Goal: Information Seeking & Learning: Learn about a topic

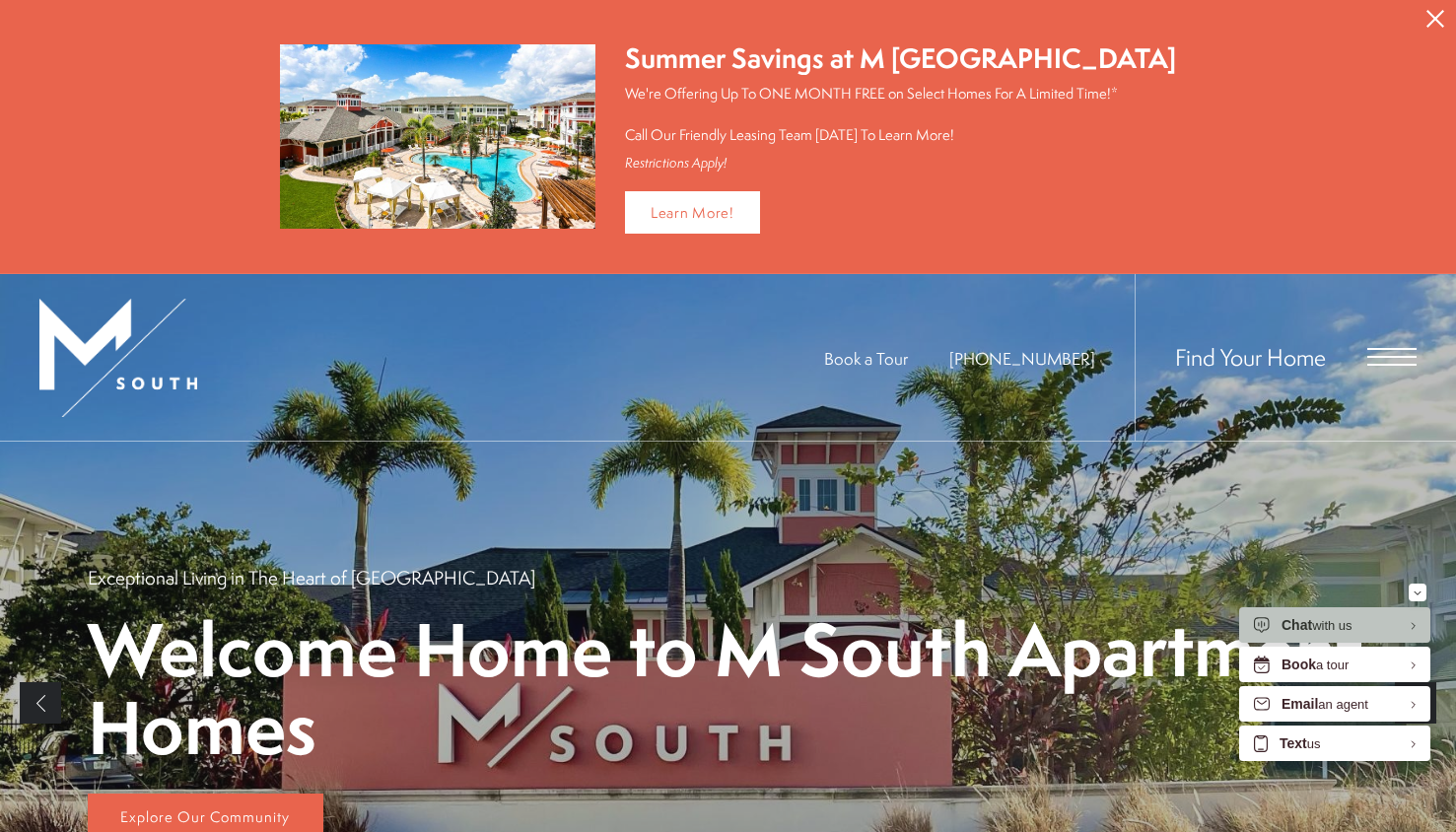
drag, startPoint x: 1371, startPoint y: 346, endPoint x: 1383, endPoint y: 360, distance: 18.4
click at [1371, 347] on div "Find Your Home" at bounding box center [1275, 357] width 282 height 167
click at [1383, 360] on span "Open Menu" at bounding box center [1392, 357] width 50 height 18
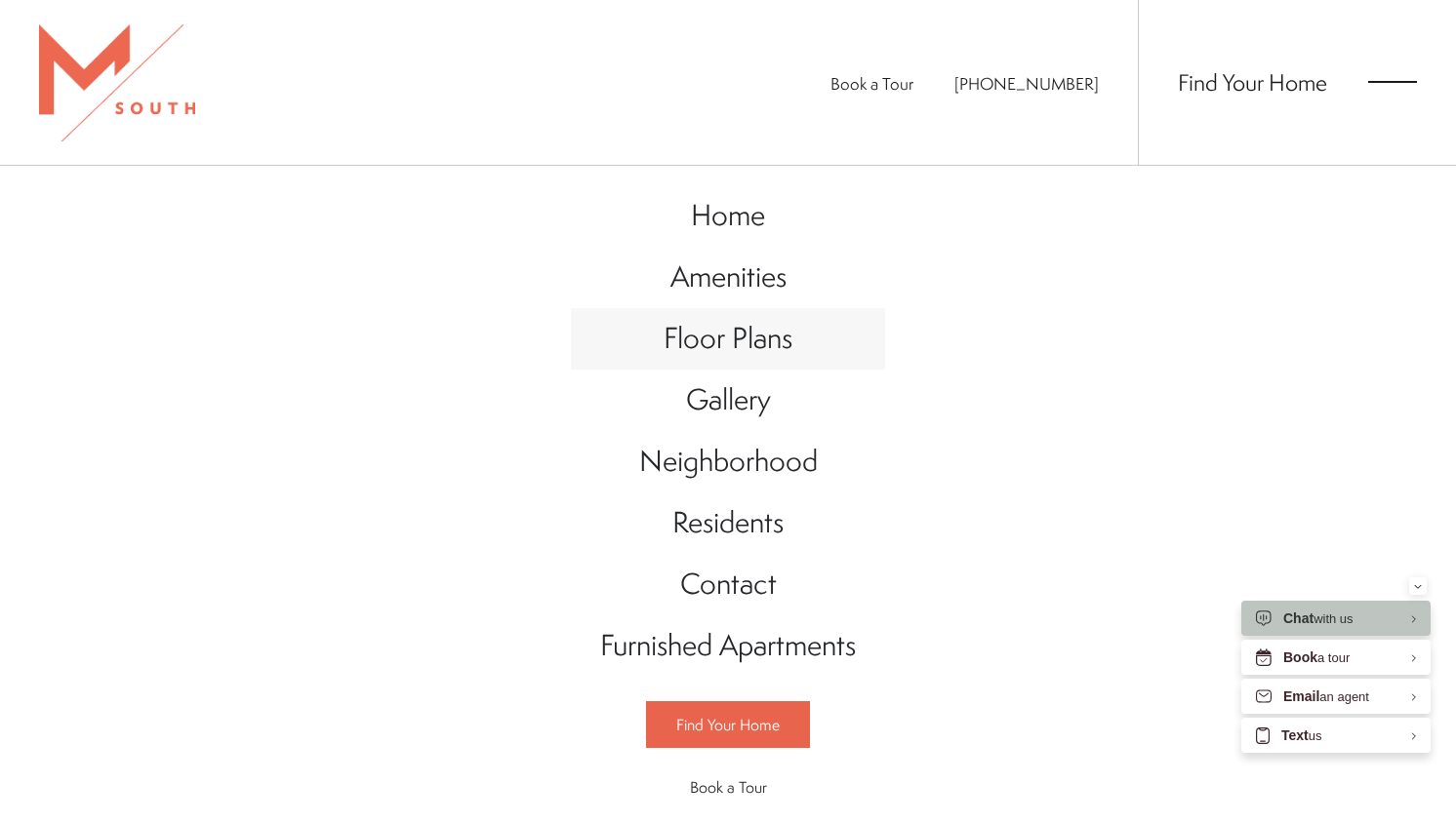
click at [707, 335] on span "Floor Plans" at bounding box center [727, 338] width 129 height 40
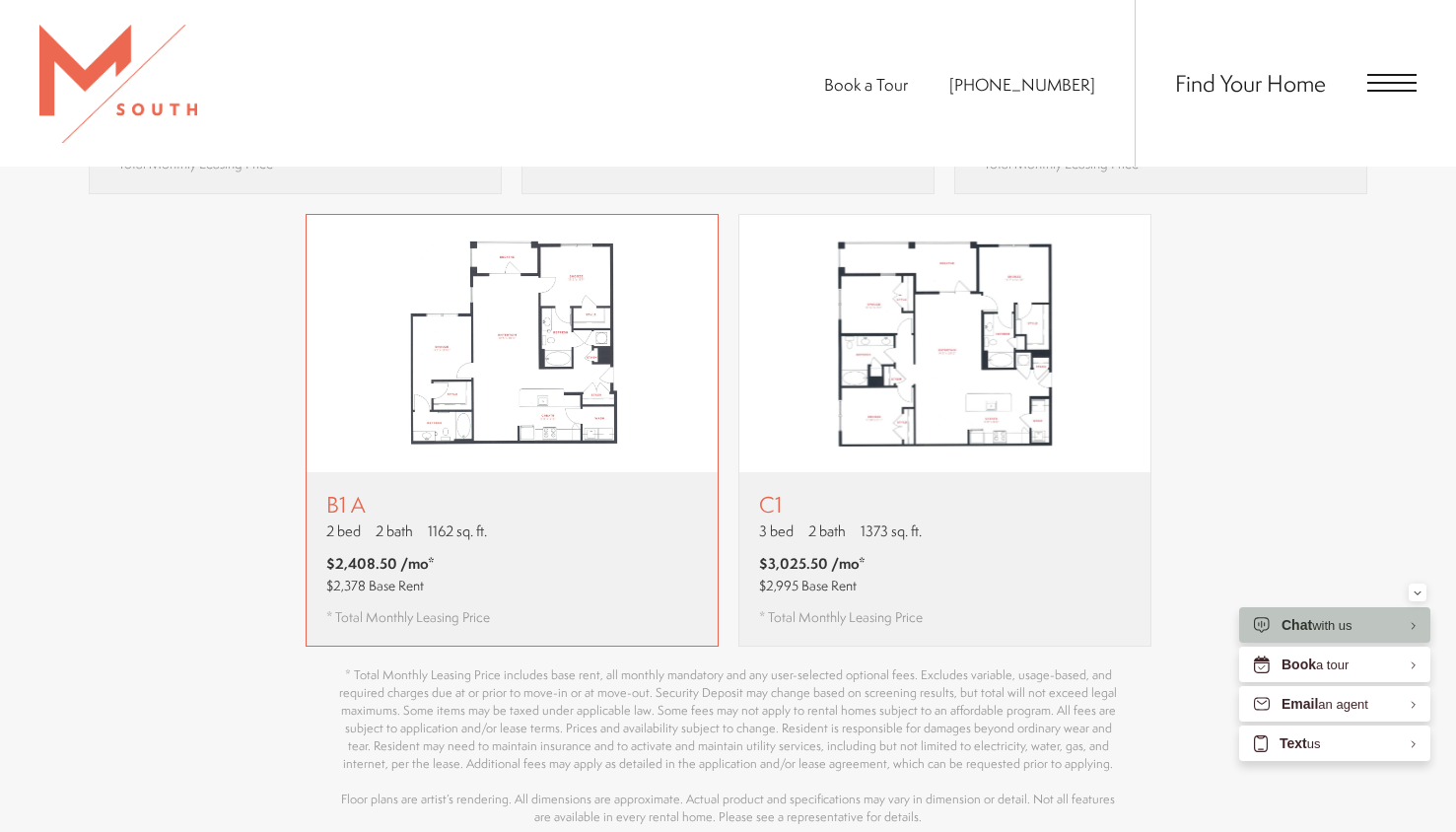
scroll to position [2118, 0]
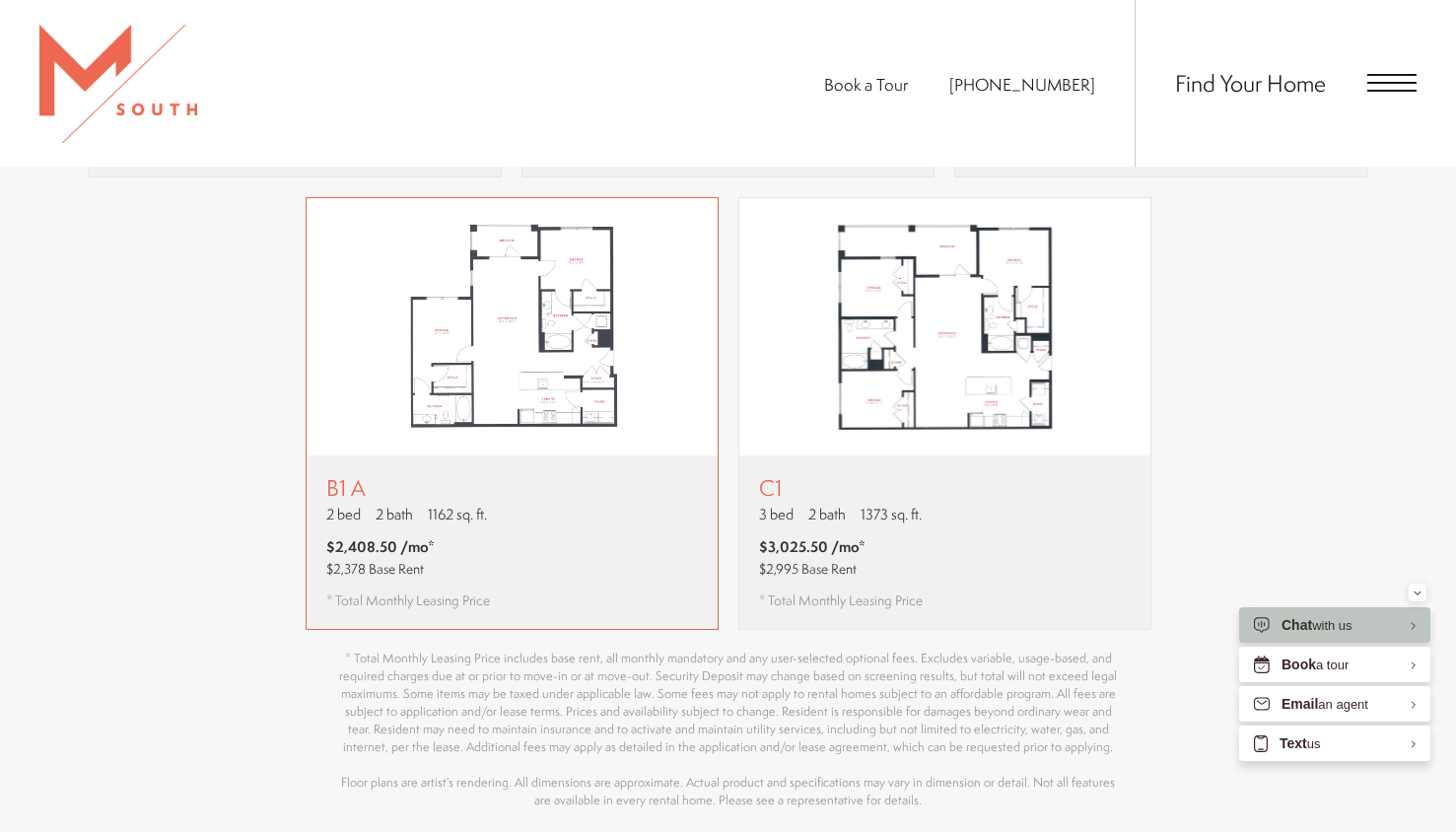
click at [596, 511] on div "B1 A 2 bed 2 bath 1162 sq. ft. $2,408.50 /mo* $2,378 Base Rent * Total Monthly …" at bounding box center [512, 542] width 411 height 174
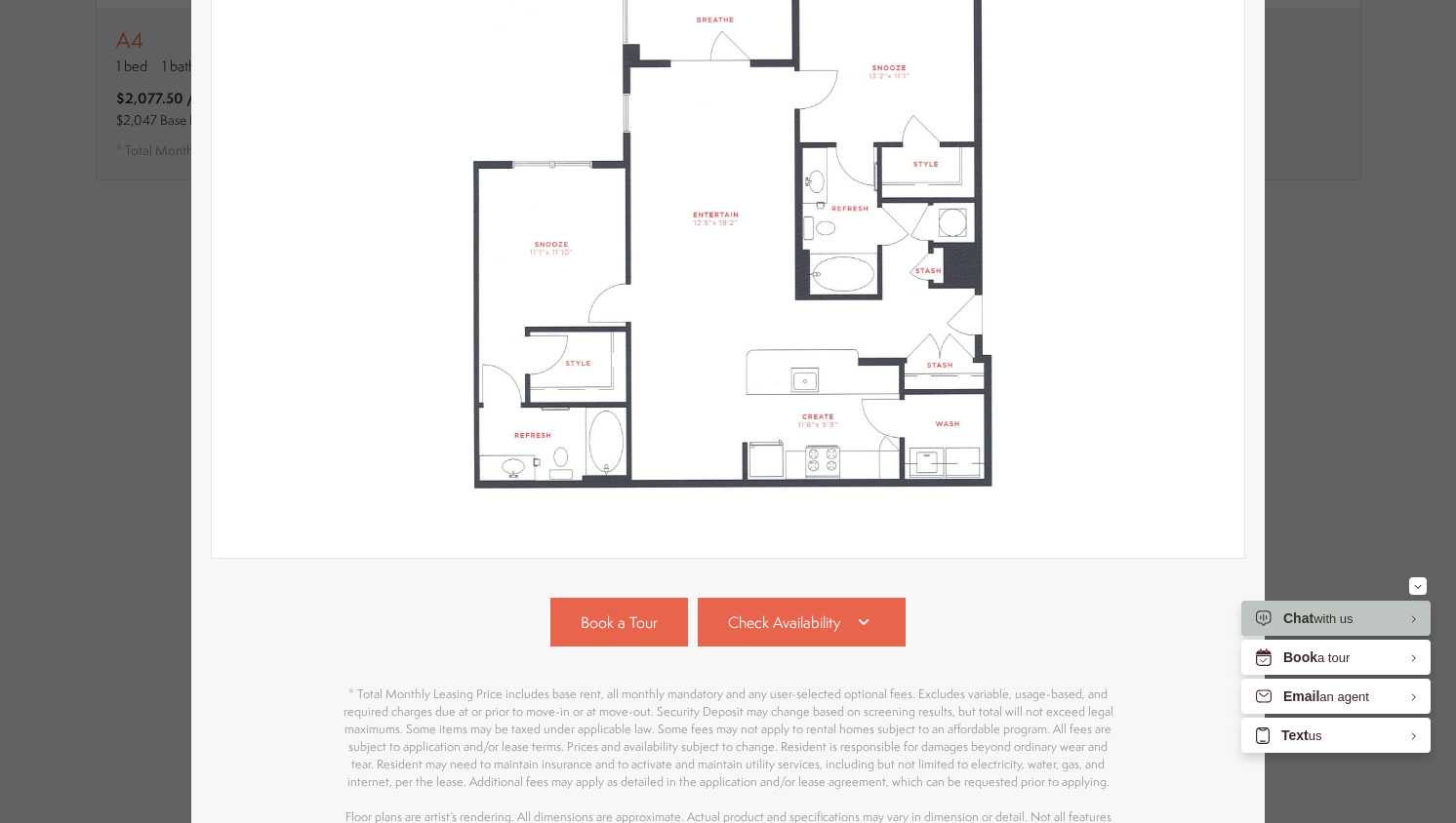
scroll to position [461, 0]
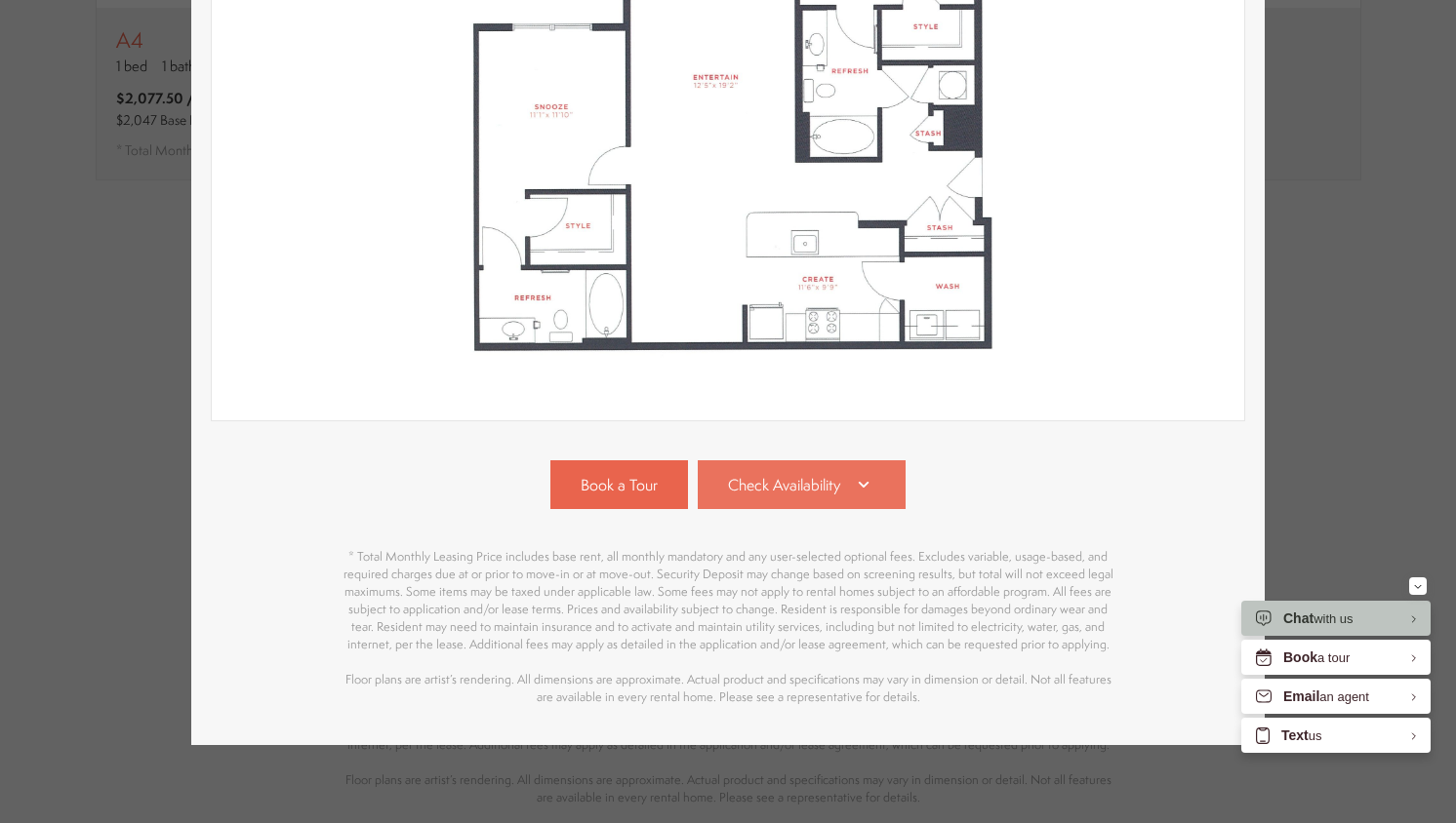
click at [791, 476] on span "Check Availability" at bounding box center [784, 485] width 112 height 23
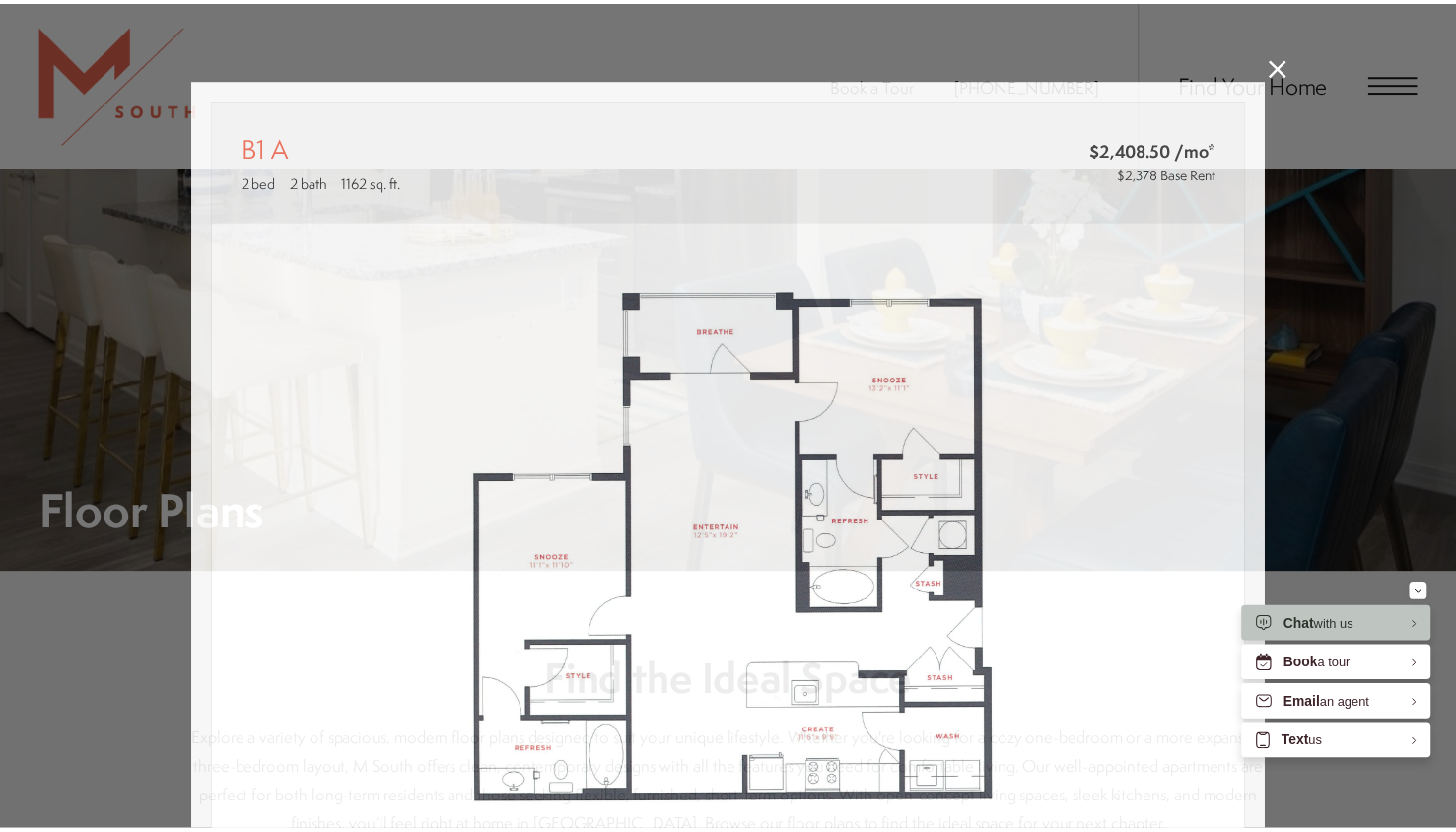
scroll to position [2118, 0]
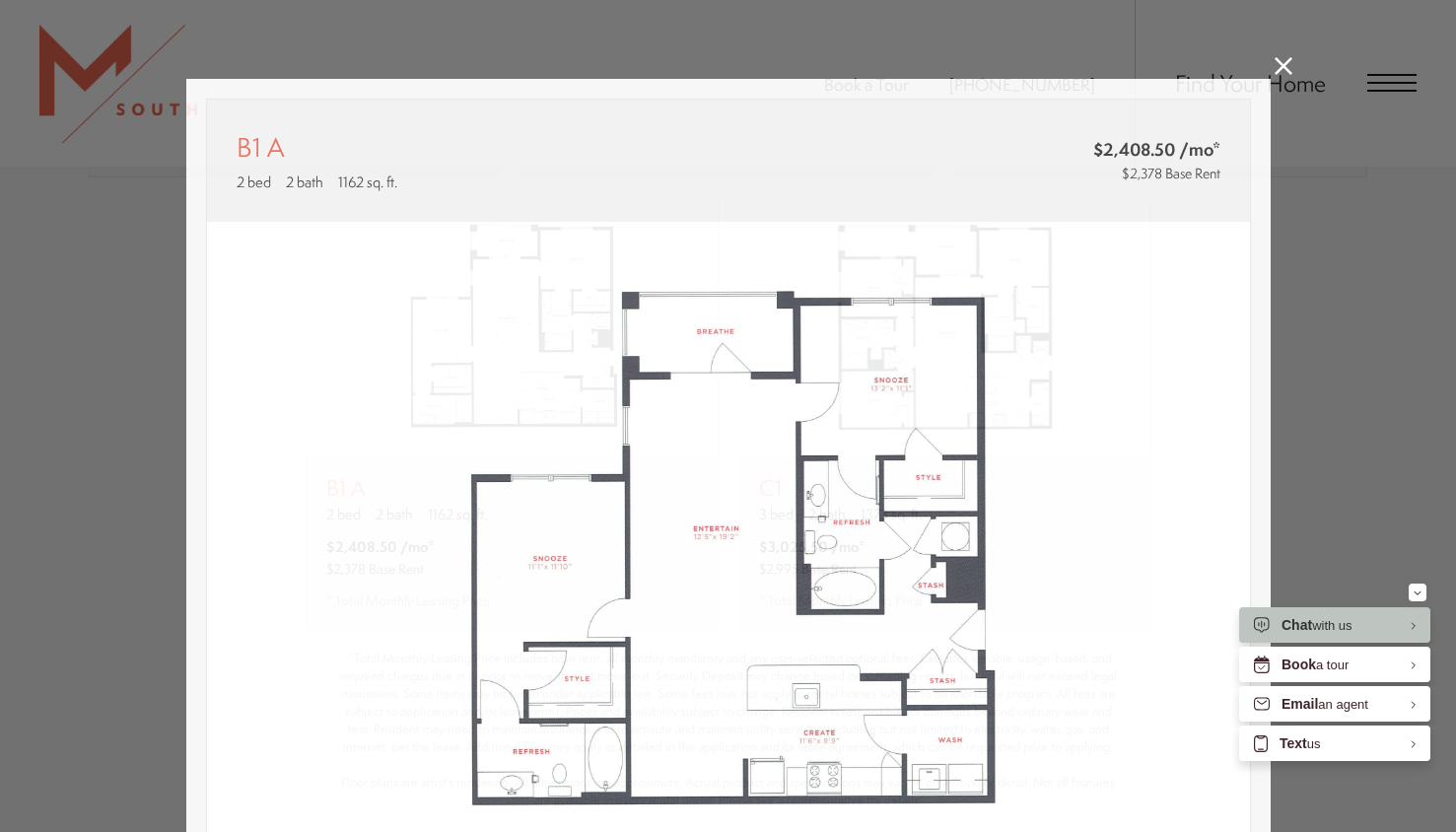
click at [1271, 76] on div "B1 A 2 bed 2 bath 1162 sq. ft. $2,408.50 /mo* $2,378 Base Rent 2D 3D" at bounding box center [728, 416] width 1456 height 832
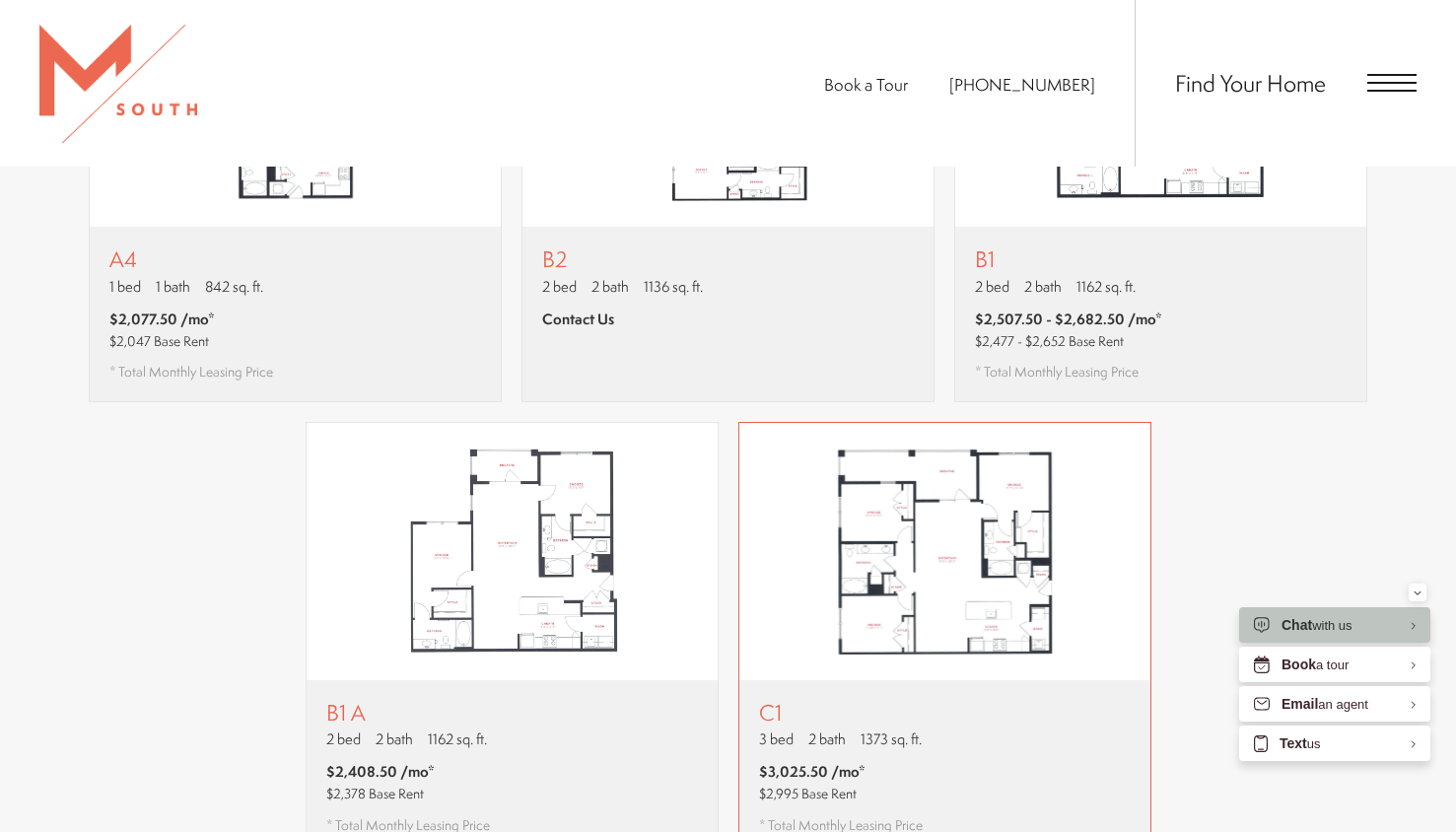
scroll to position [1868, 0]
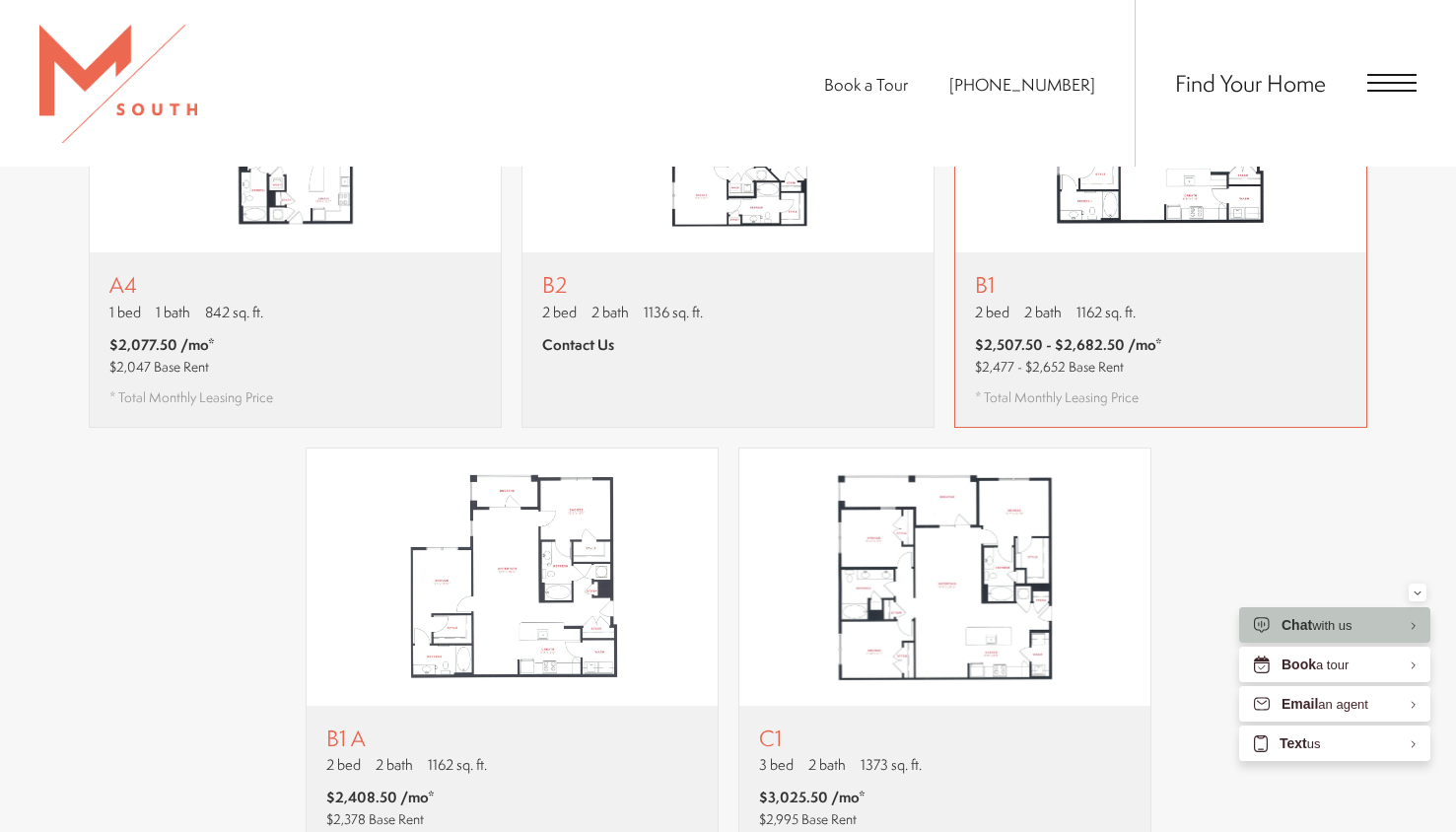
click at [1034, 358] on div "B1 2 bed 2 bath 1162 sq. ft. $2,507.50 - $2,682.50 /mo* $2,477 - $2,652 Base Re…" at bounding box center [1068, 339] width 188 height 134
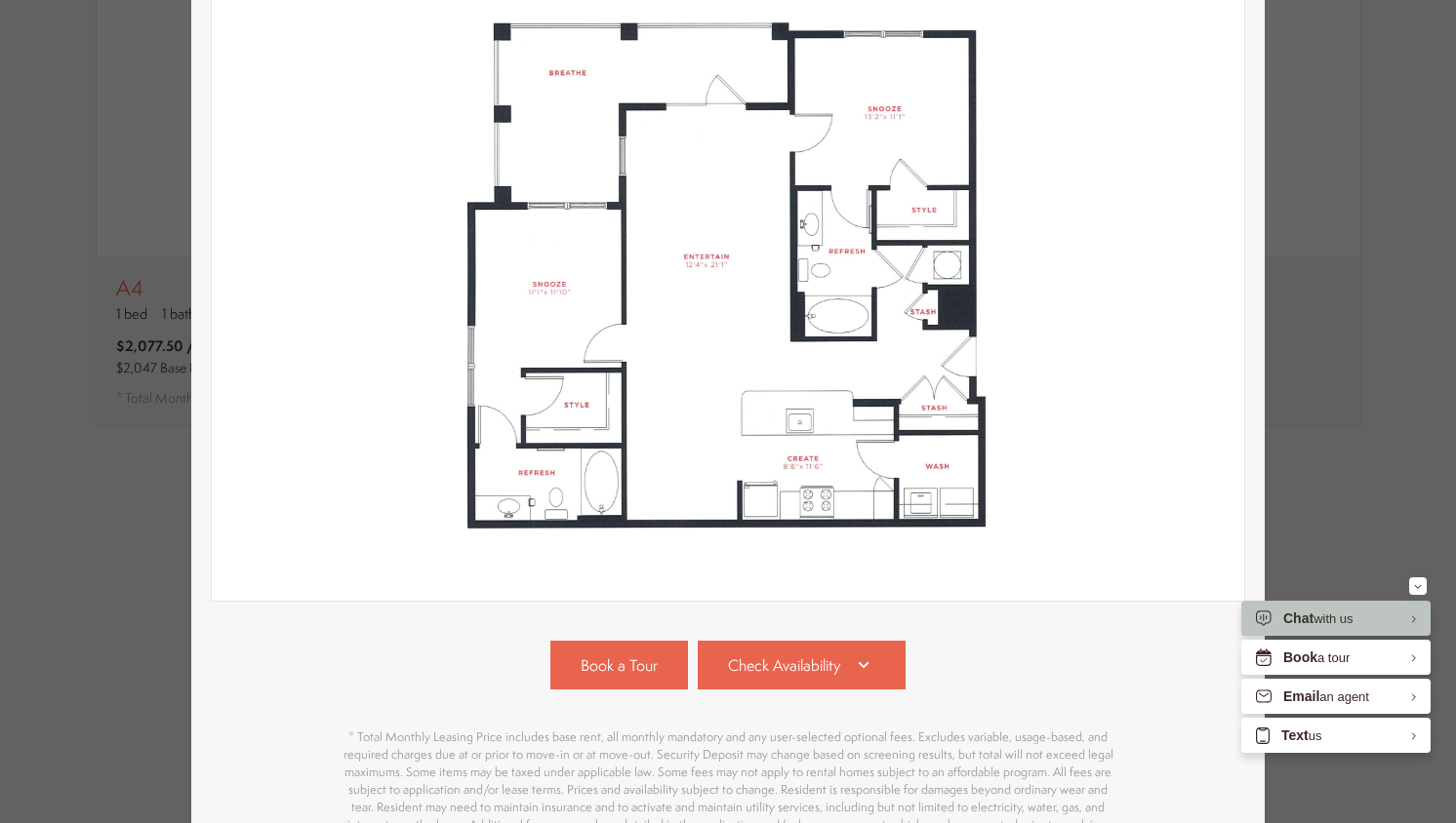
scroll to position [461, 0]
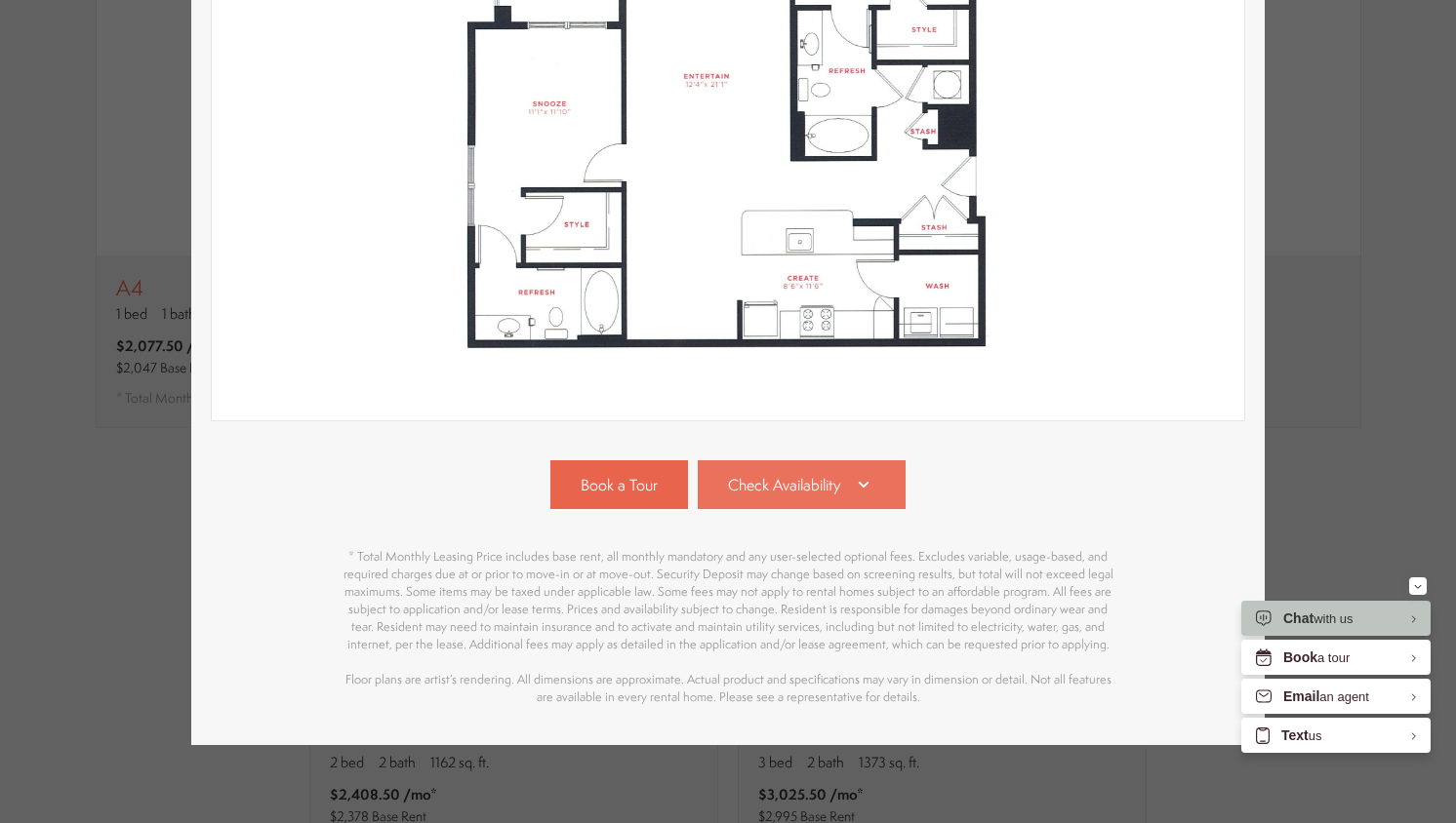
click at [777, 481] on span "Check Availability" at bounding box center [784, 485] width 112 height 23
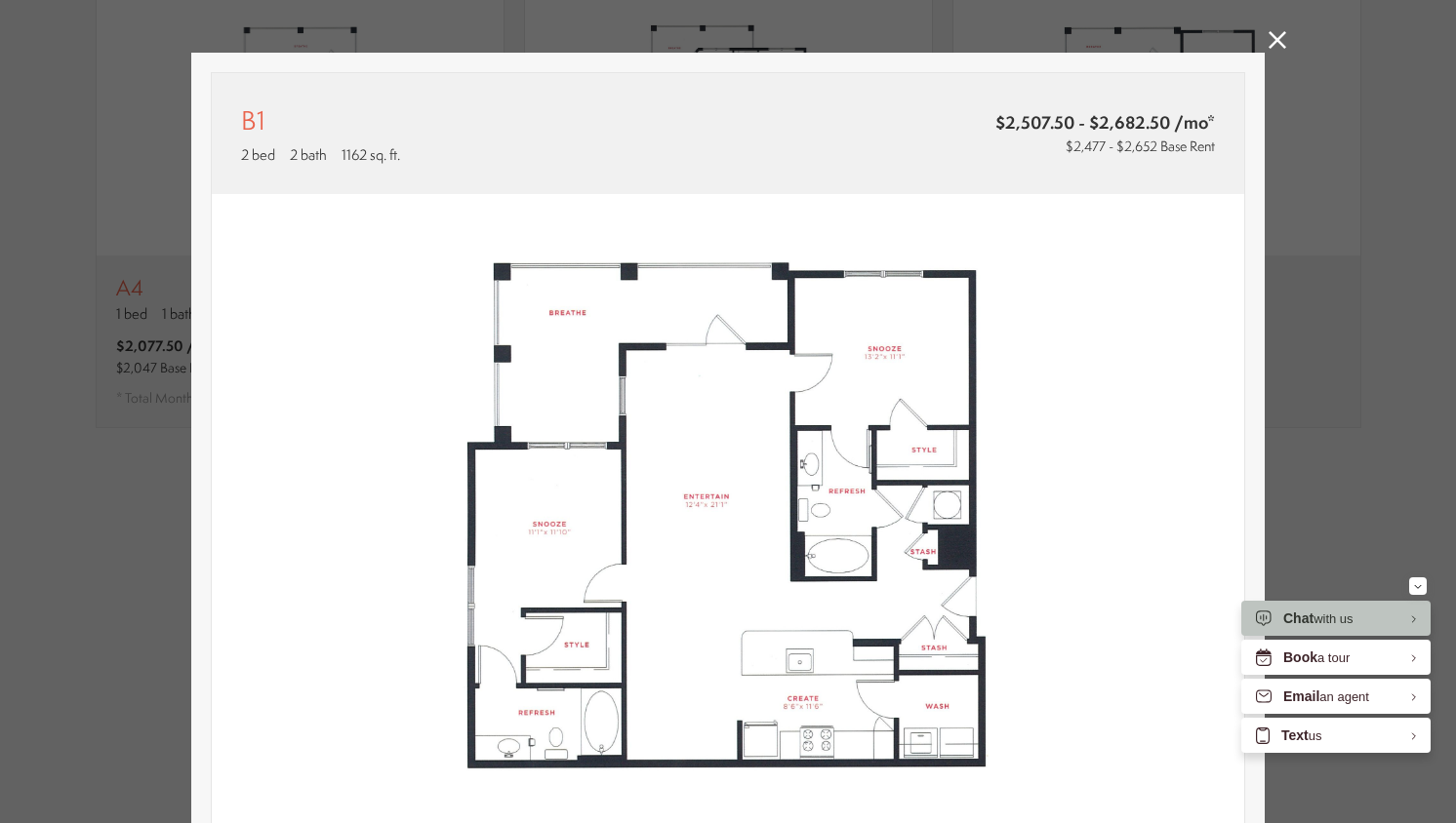
scroll to position [0, 0]
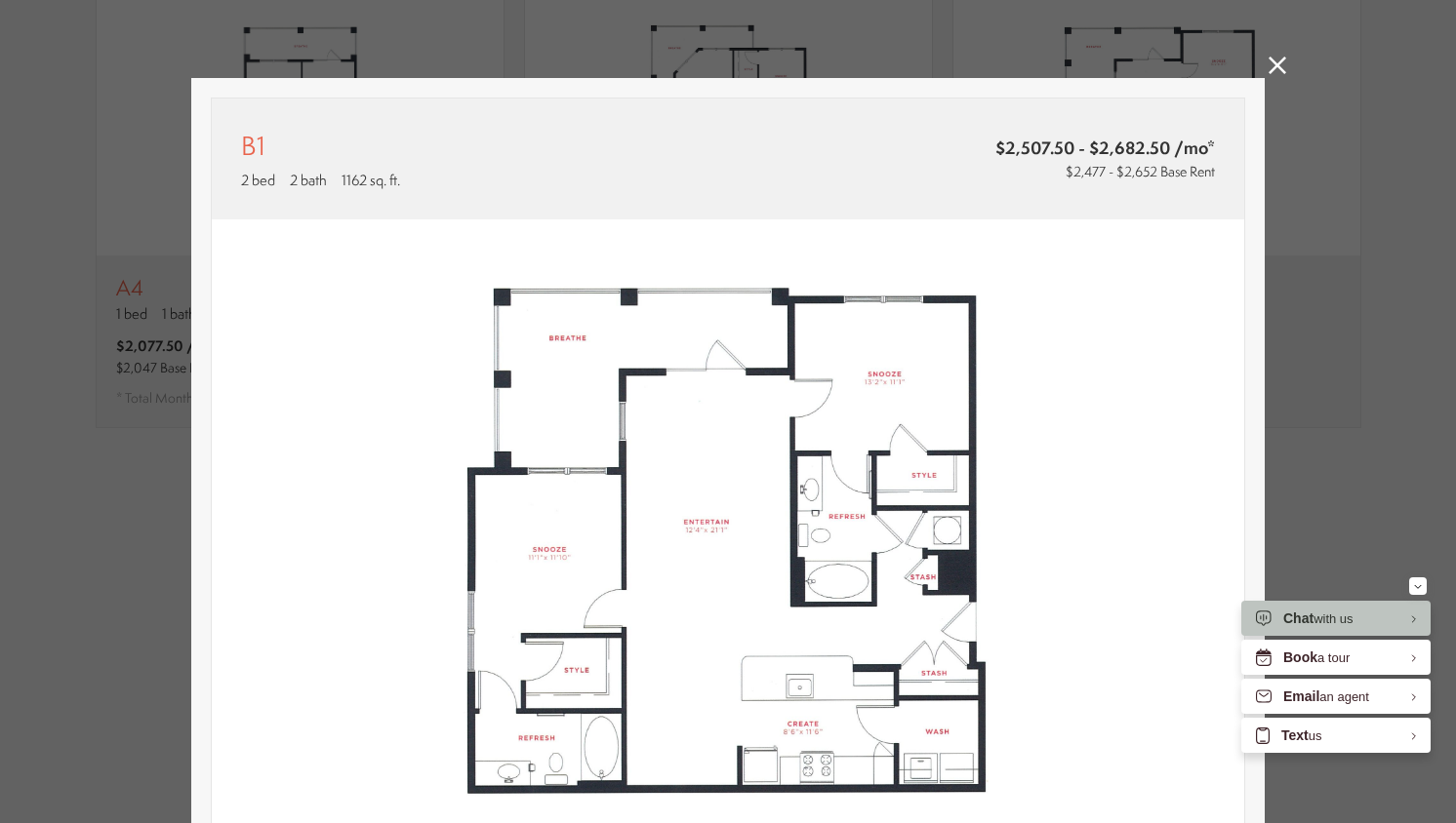
click at [1268, 70] on icon at bounding box center [1277, 66] width 18 height 18
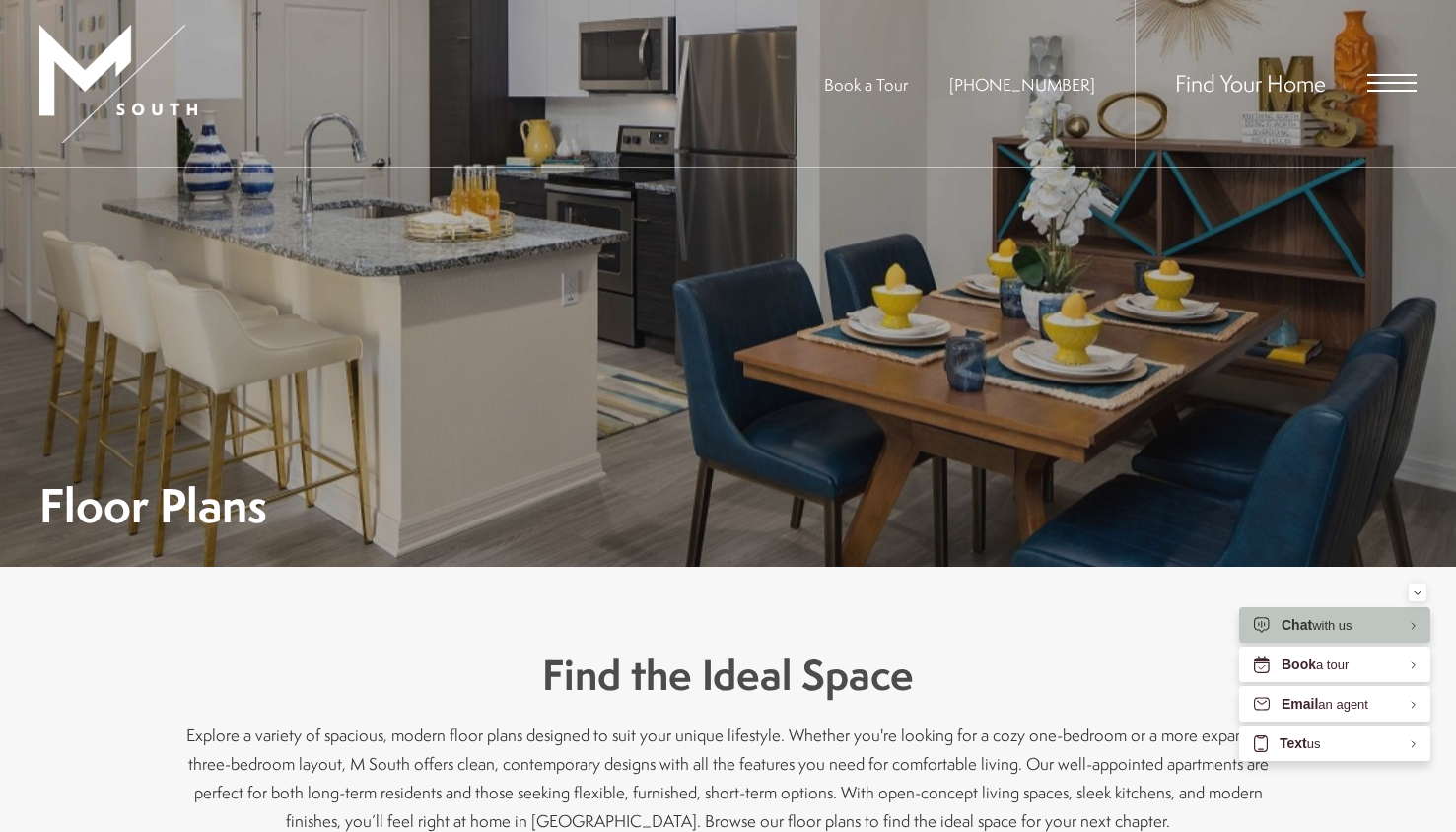
click at [88, 72] on img at bounding box center [118, 83] width 158 height 118
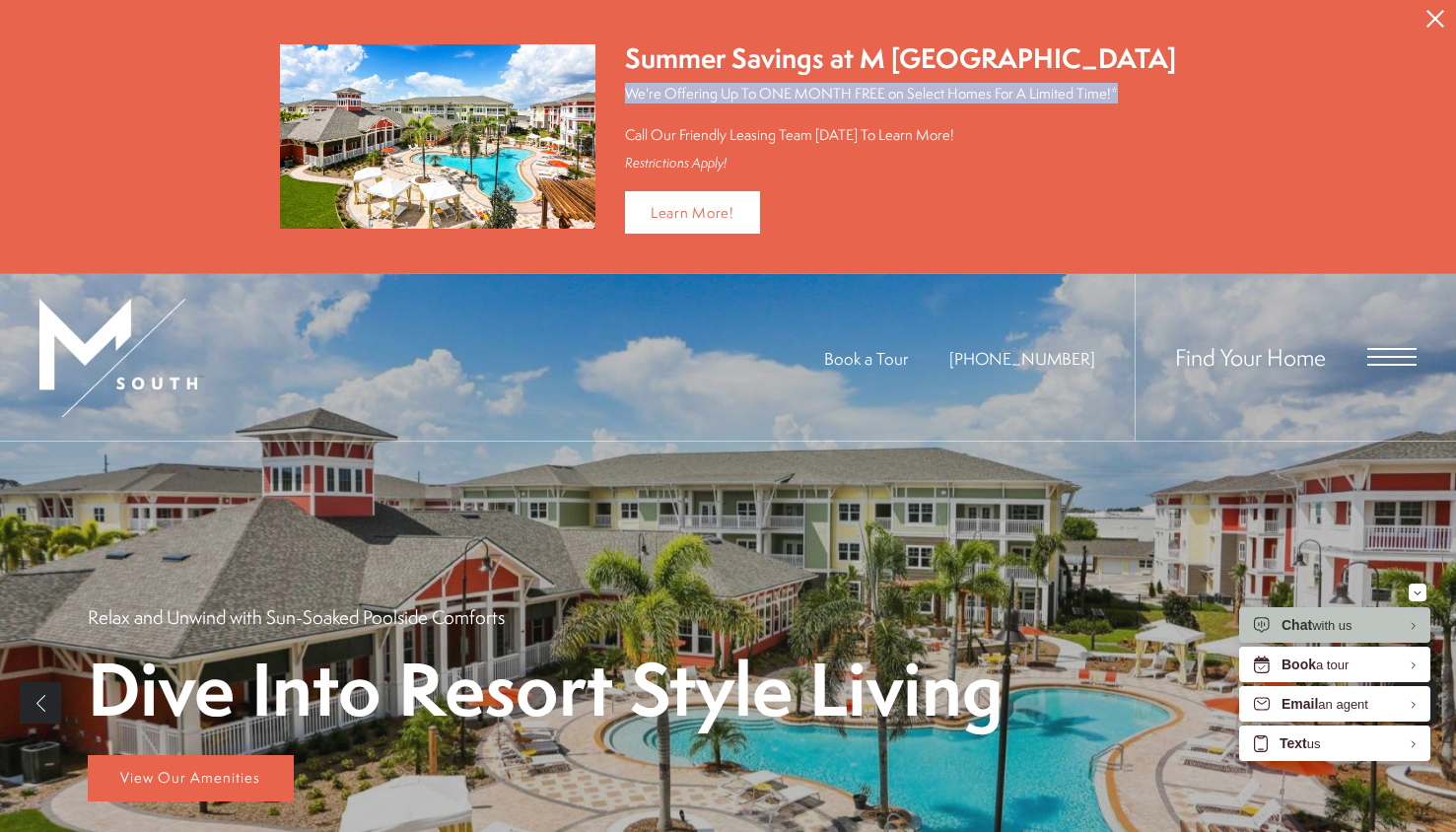
drag, startPoint x: 1192, startPoint y: 90, endPoint x: 650, endPoint y: 94, distance: 542.0
click at [652, 92] on div "Summer Savings at M South Apartments We're Offering Up To ONE MONTH FREE on Sel…" at bounding box center [728, 137] width 966 height 195
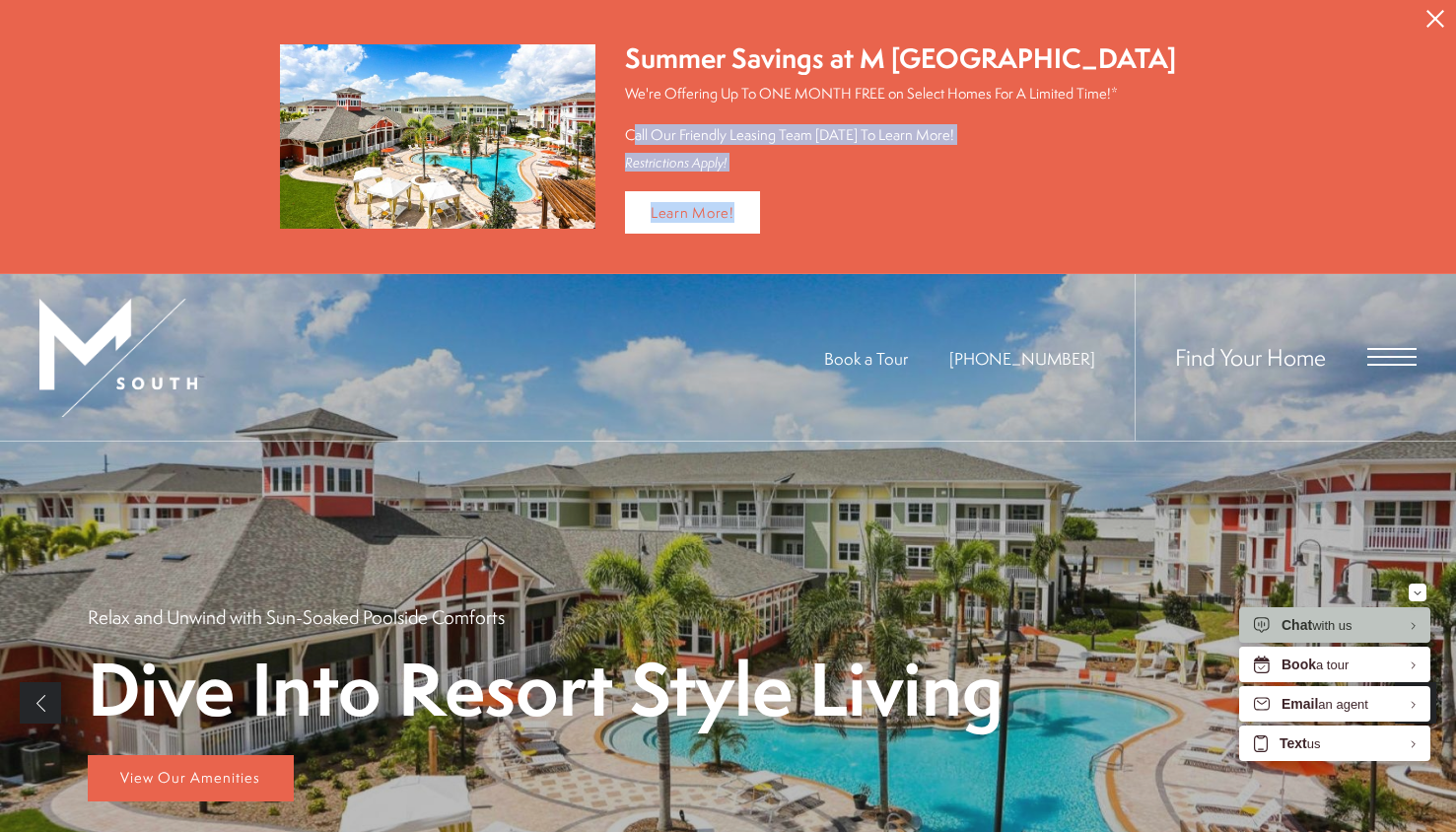
drag, startPoint x: 650, startPoint y: 94, endPoint x: 879, endPoint y: 193, distance: 249.5
click at [879, 190] on div "Summer Savings at M South Apartments We're Offering Up To ONE MONTH FREE on Sel…" at bounding box center [885, 137] width 581 height 195
click at [608, 467] on div "Dive Into Resort Style Living Relax and Unwind with Sun-Soaked Poolside Comfort…" at bounding box center [728, 703] width 1281 height 523
